Goal: Task Accomplishment & Management: Use online tool/utility

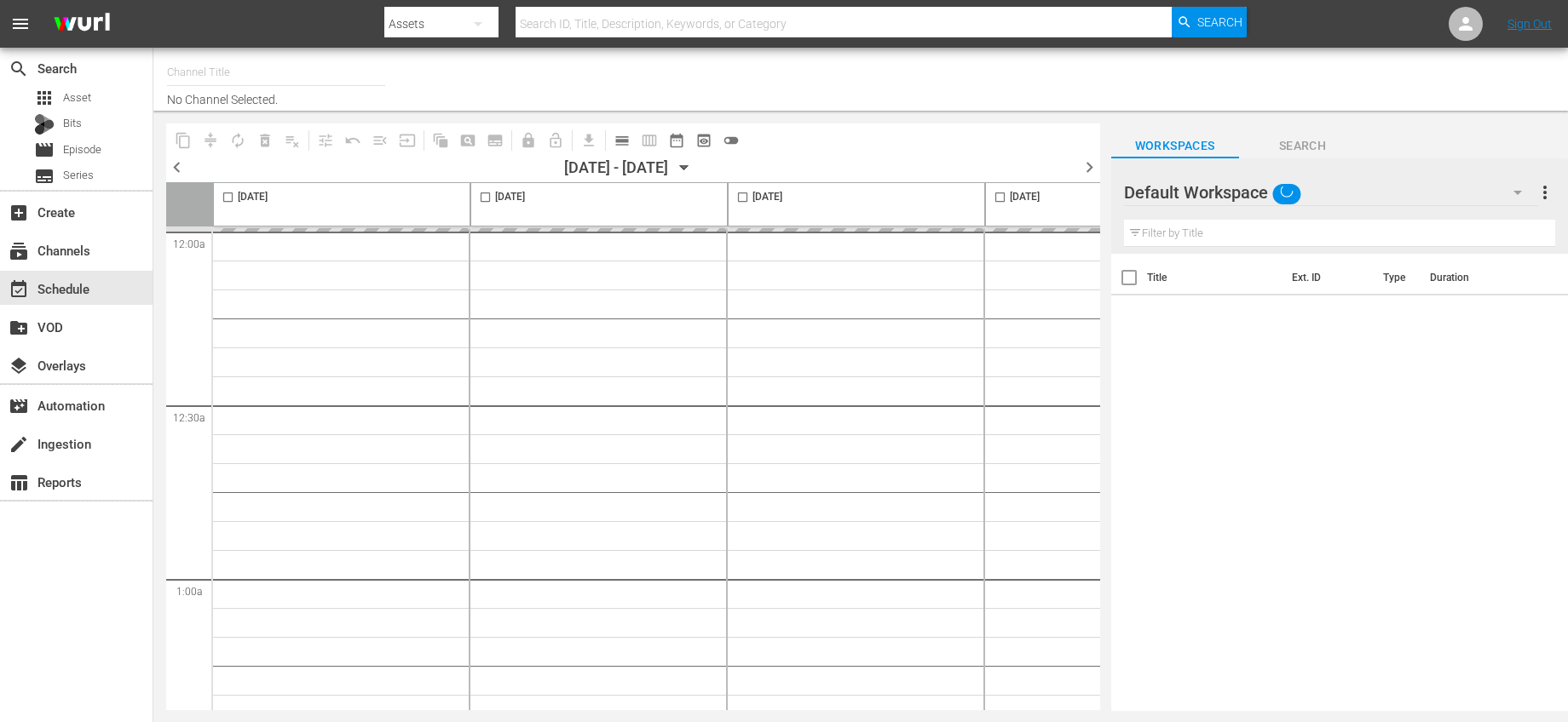
type input "It's A Wonderful Life Channel (2048)"
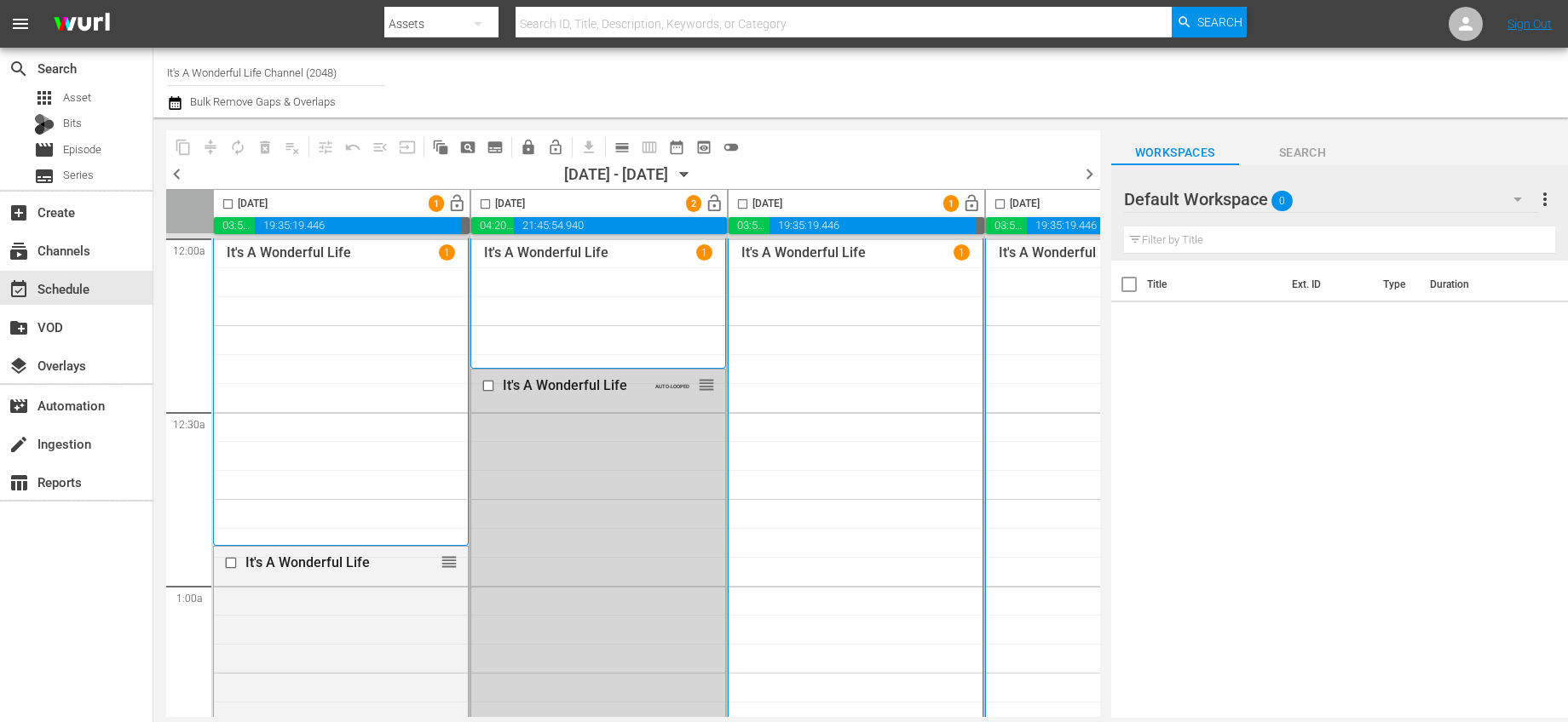
click at [1087, 168] on span "chevron_right" at bounding box center [1089, 174] width 22 height 22
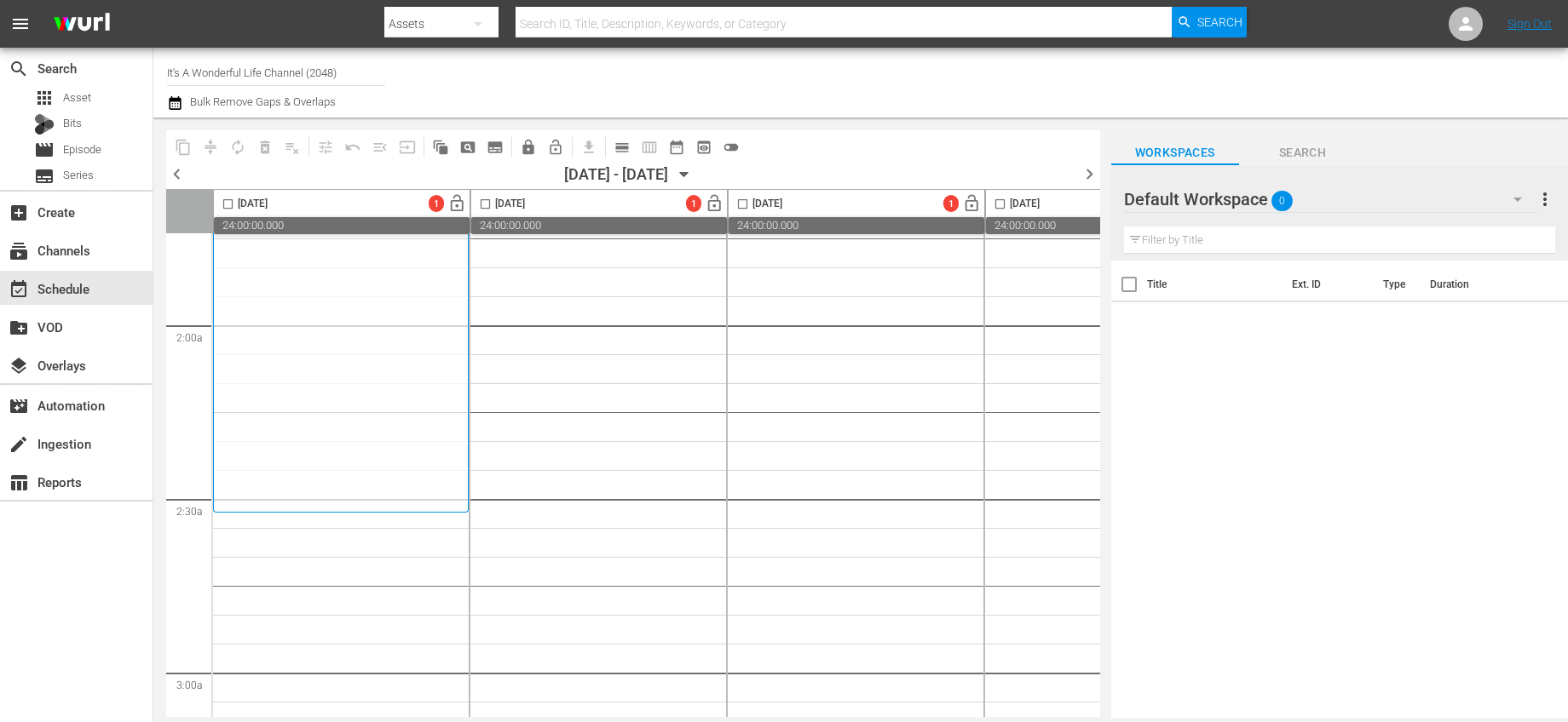
scroll to position [179, 0]
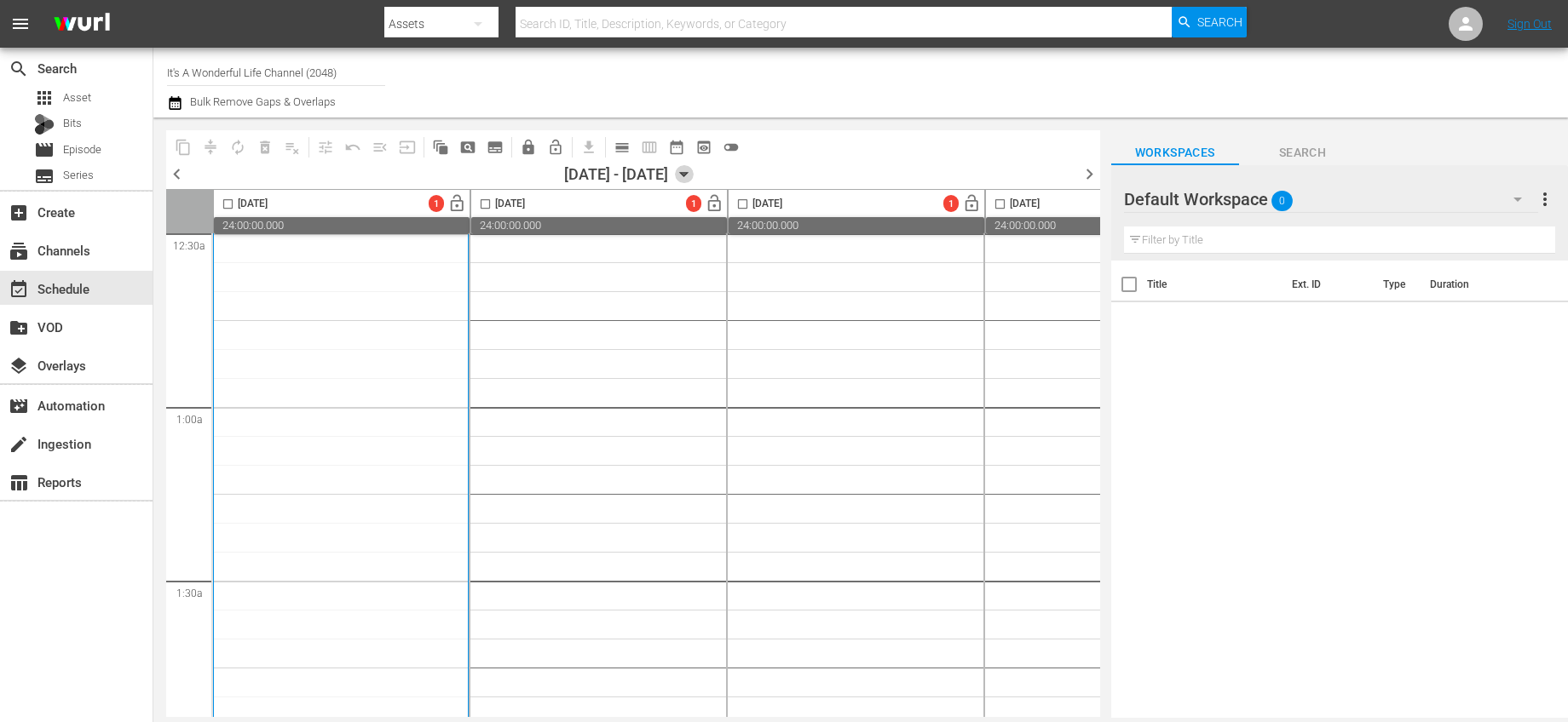
click at [694, 174] on icon "button" at bounding box center [683, 174] width 19 height 19
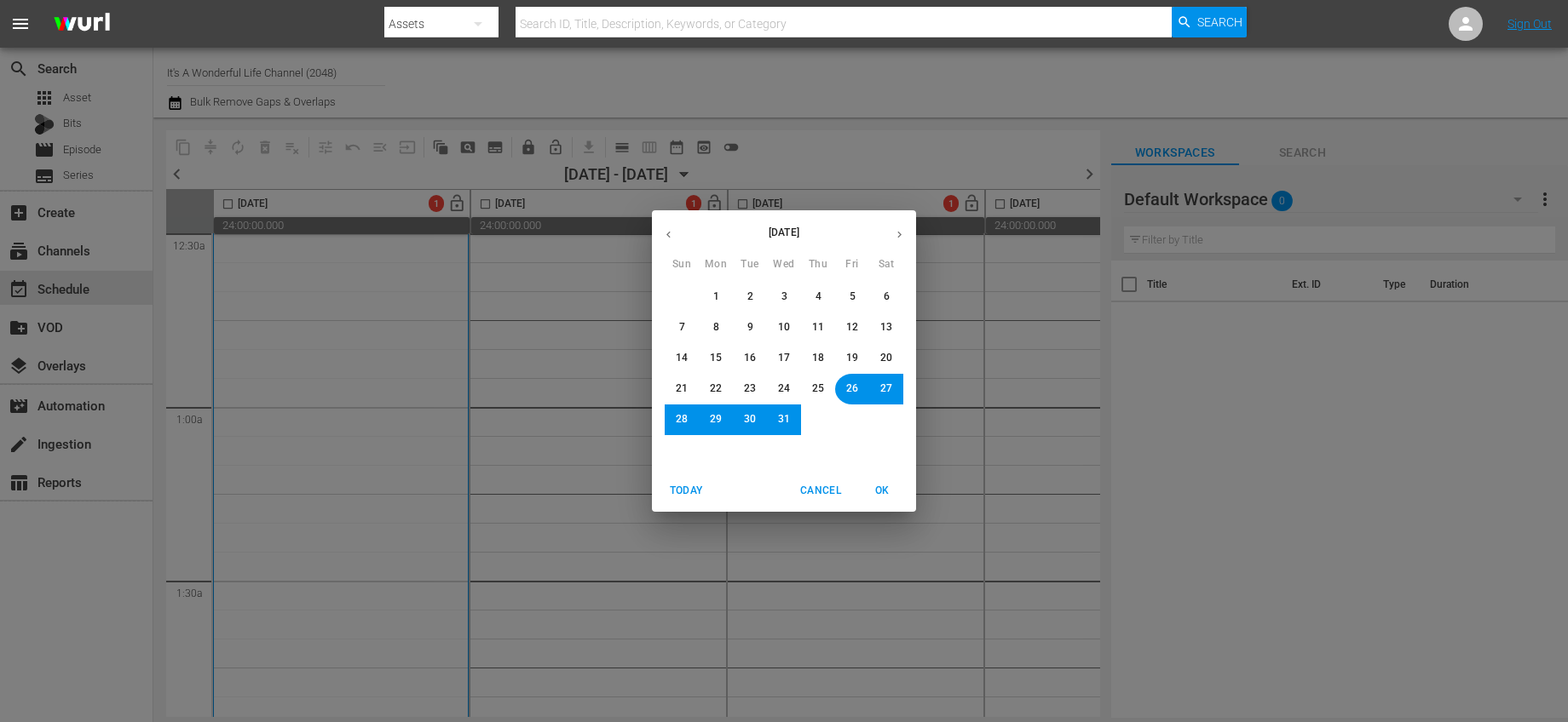
click at [819, 393] on span "25" at bounding box center [818, 388] width 12 height 15
click at [871, 495] on span "OK" at bounding box center [882, 491] width 41 height 18
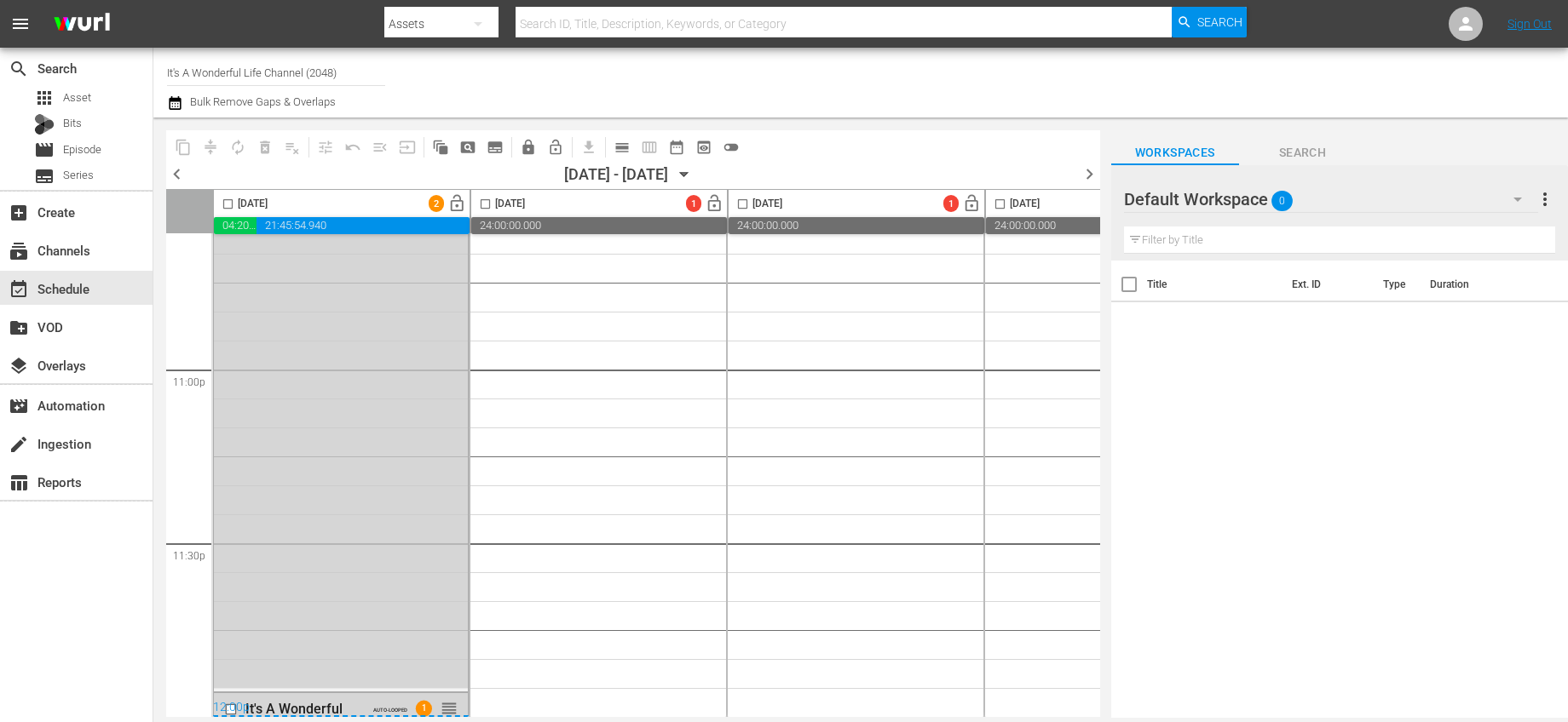
scroll to position [179, 0]
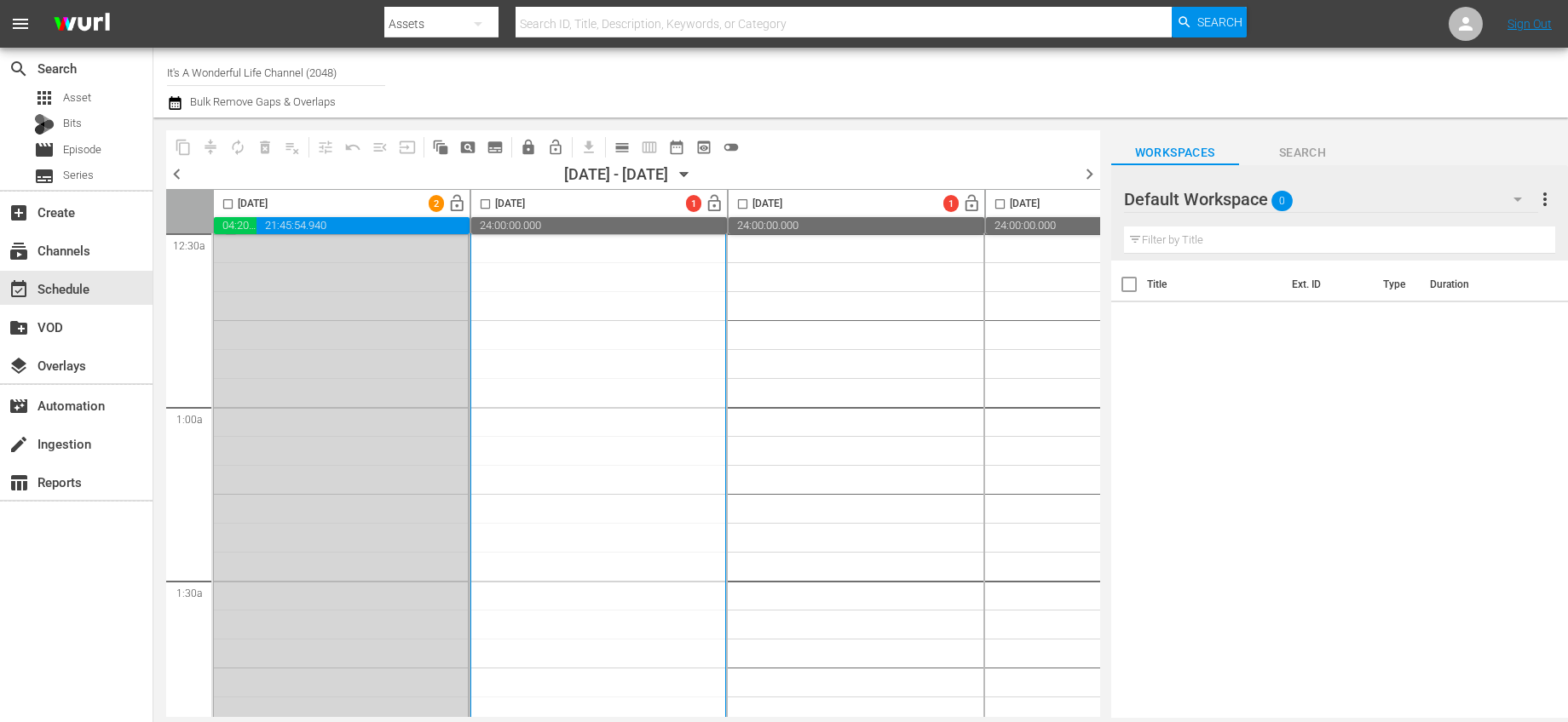
click at [226, 205] on input "checkbox" at bounding box center [228, 207] width 20 height 20
click at [235, 149] on span "autorenew_outlined" at bounding box center [237, 147] width 17 height 17
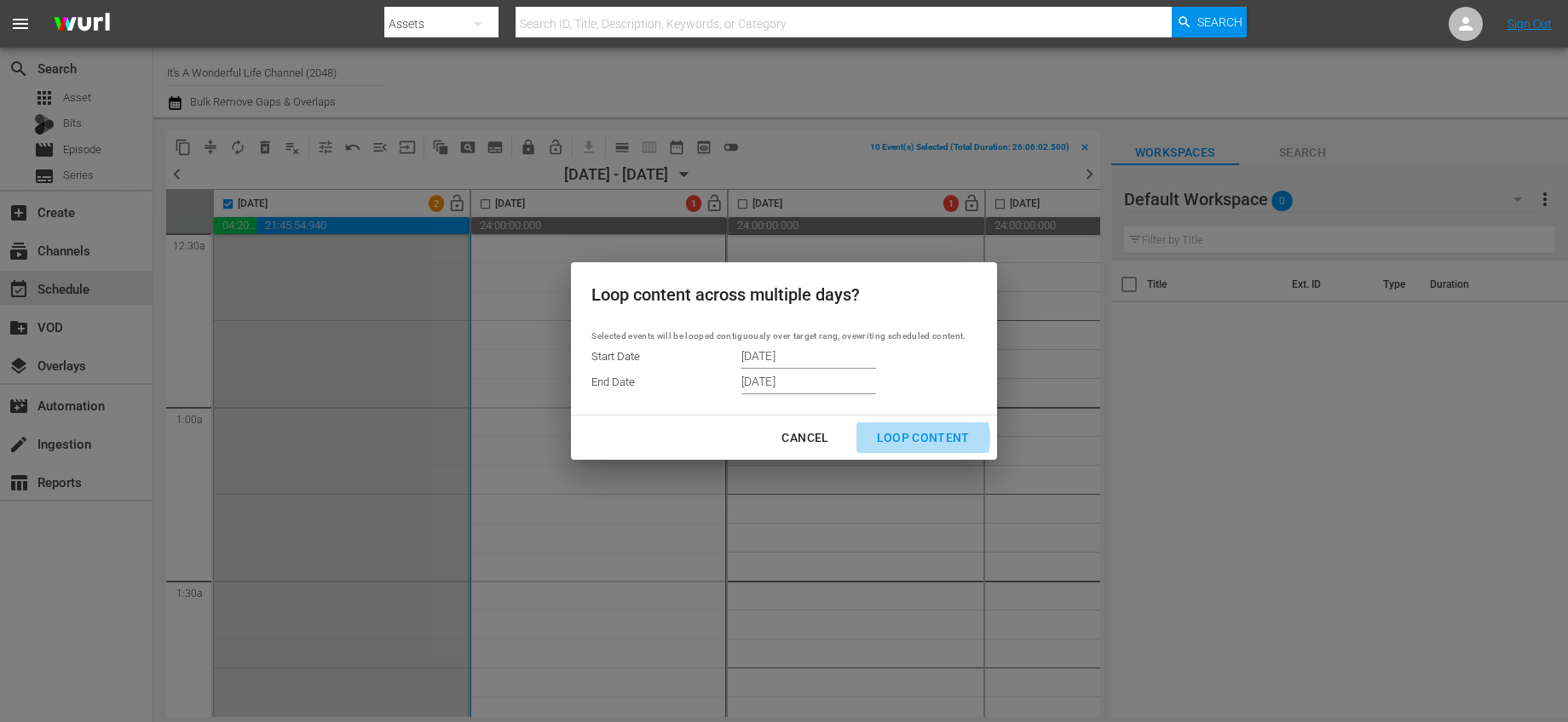
click at [915, 439] on div "Loop Content" at bounding box center [923, 438] width 120 height 22
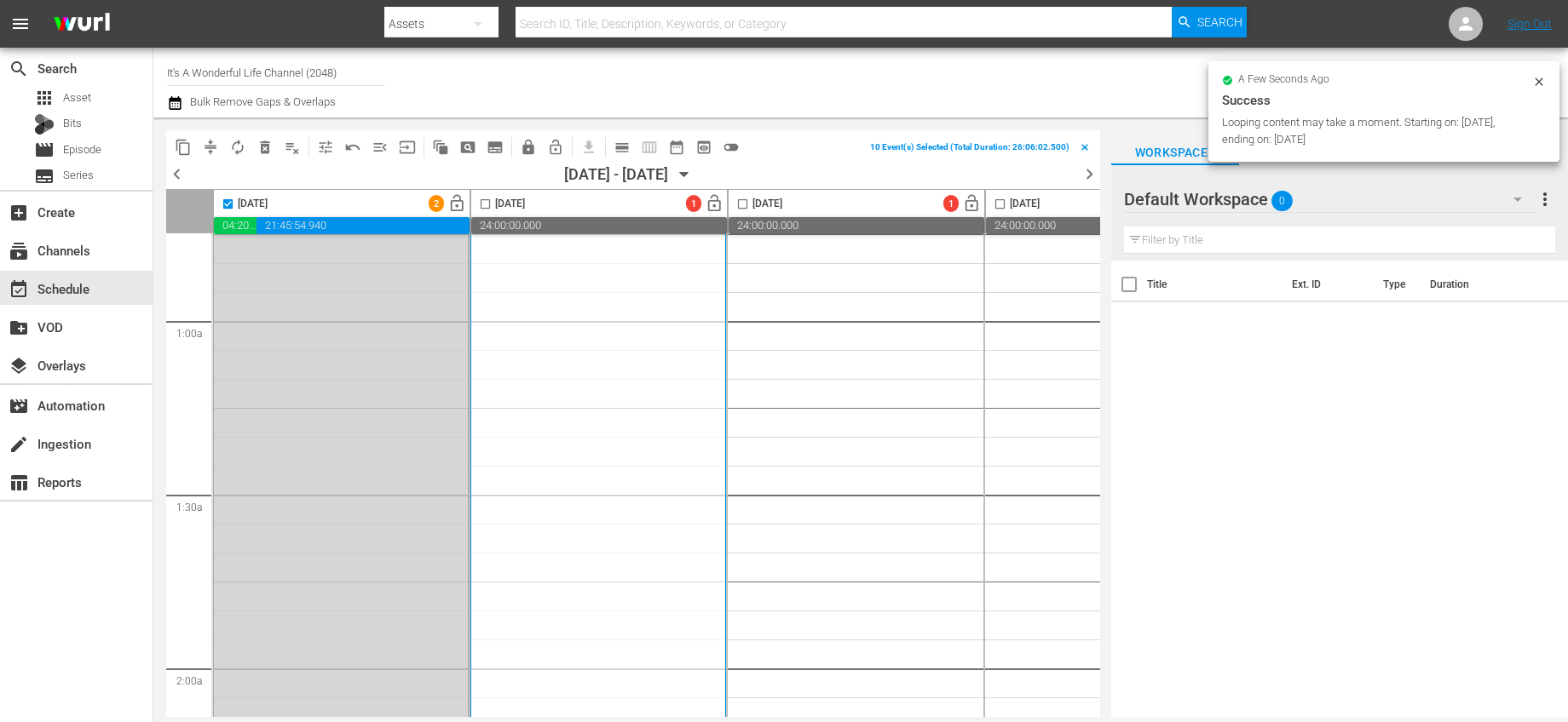
scroll to position [0, 0]
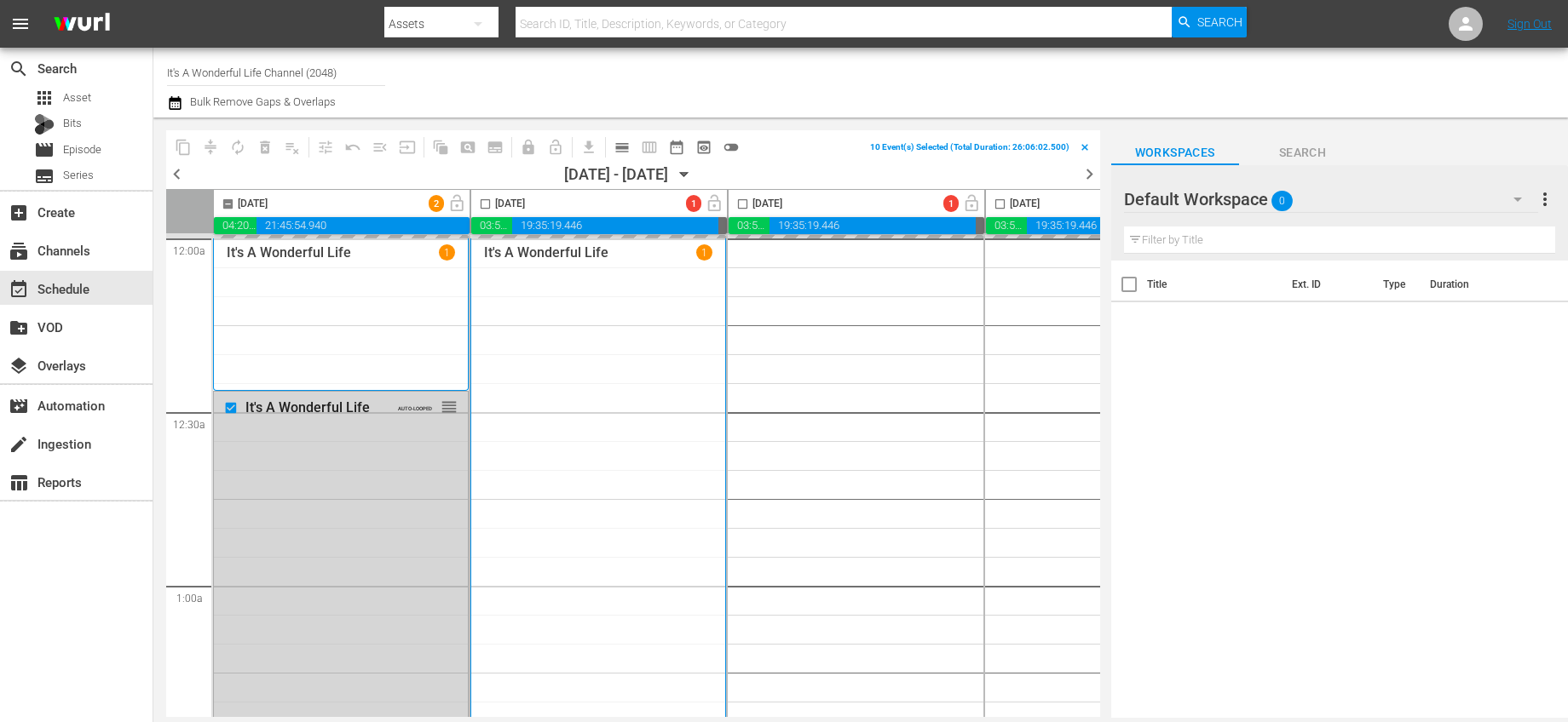
checkbox input "false"
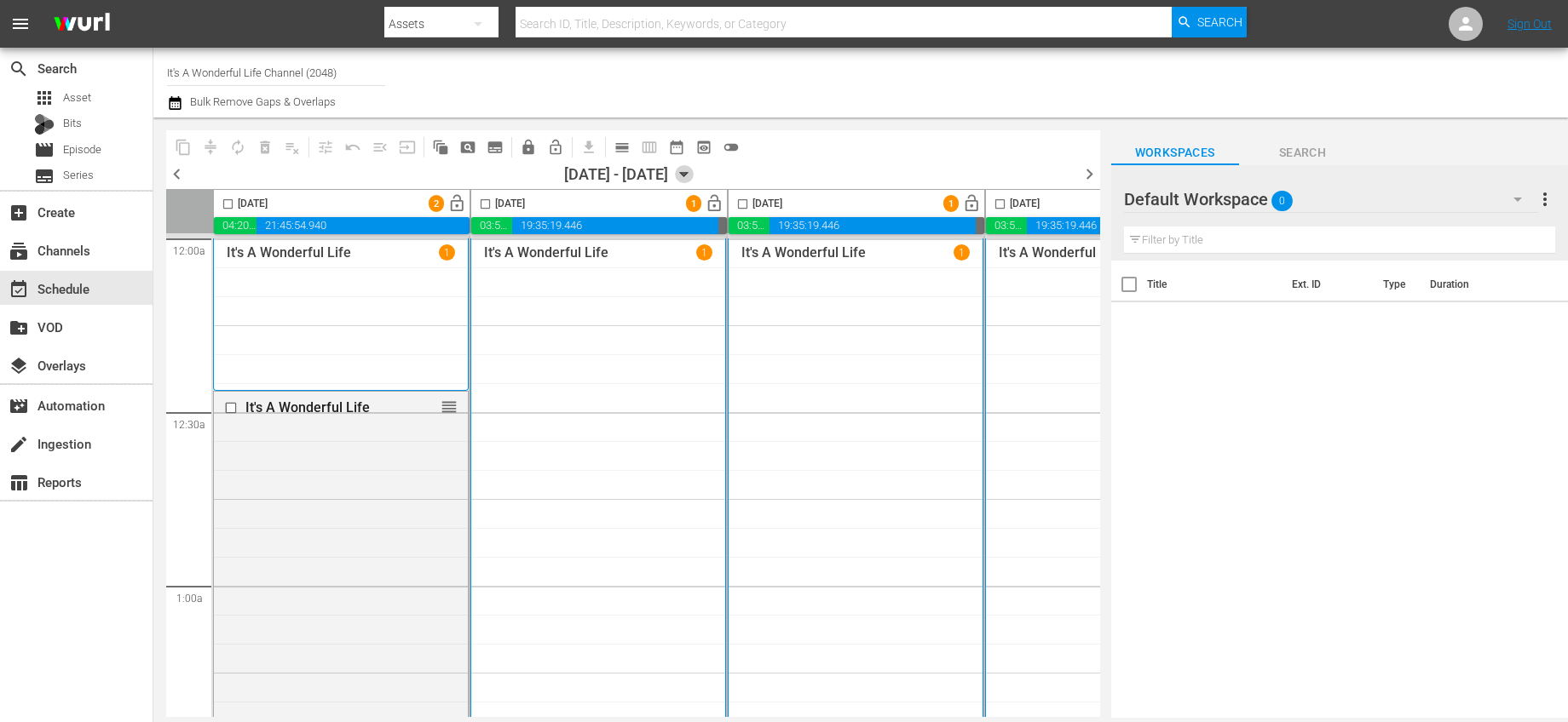
click at [687, 173] on icon "button" at bounding box center [684, 175] width 8 height 4
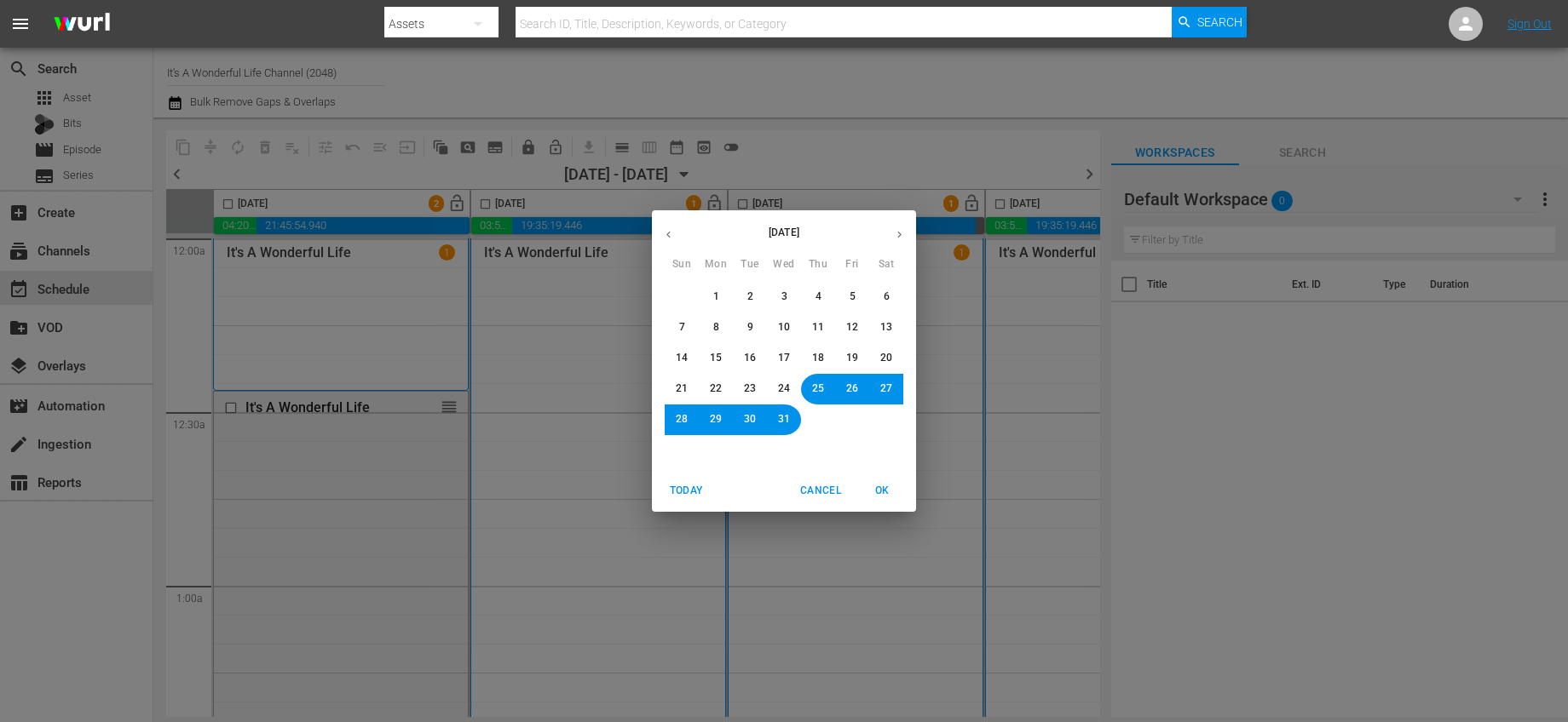
click at [892, 236] on button "button" at bounding box center [899, 235] width 33 height 33
click at [661, 232] on button "button" at bounding box center [669, 235] width 33 height 33
drag, startPoint x: 787, startPoint y: 422, endPoint x: 855, endPoint y: 474, distance: 85.6
click at [787, 422] on span "31" at bounding box center [784, 419] width 12 height 15
drag, startPoint x: 885, startPoint y: 495, endPoint x: 865, endPoint y: 411, distance: 86.3
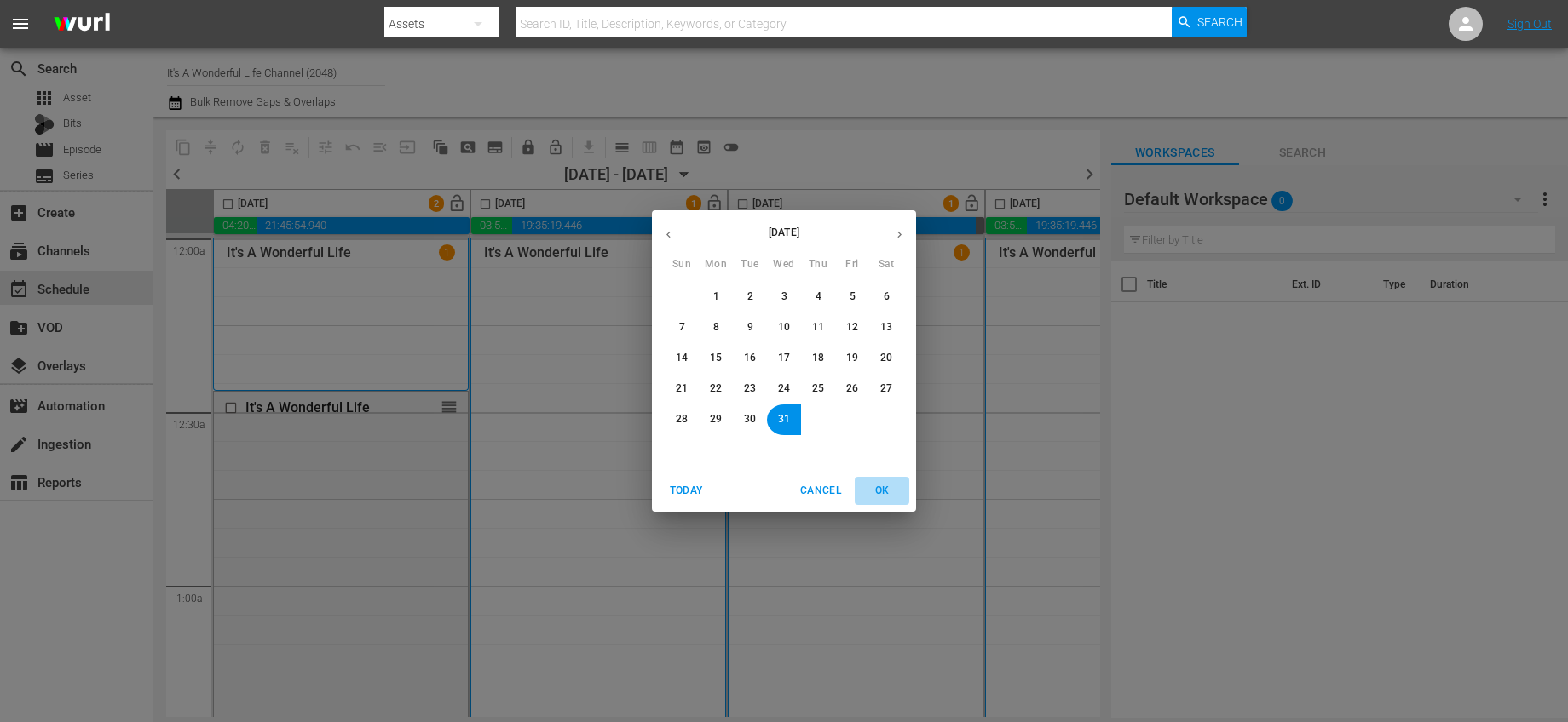
click at [885, 495] on span "OK" at bounding box center [882, 491] width 41 height 18
